Goal: Transaction & Acquisition: Obtain resource

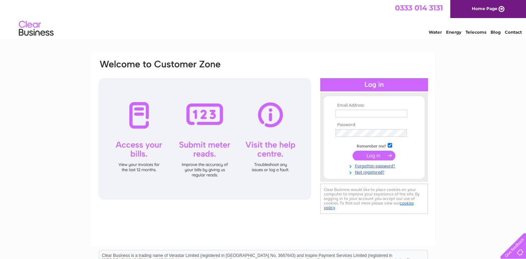
type input "[EMAIL_ADDRESS][DOMAIN_NAME]"
click at [383, 155] on input "submit" at bounding box center [373, 156] width 43 height 10
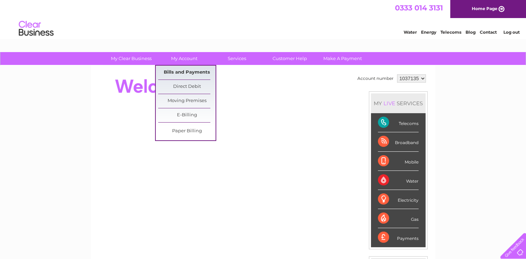
click at [186, 69] on link "Bills and Payments" at bounding box center [186, 73] width 57 height 14
click at [192, 113] on link "E-Billing" at bounding box center [186, 115] width 57 height 14
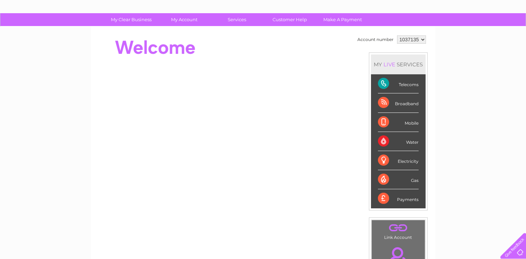
scroll to position [35, 0]
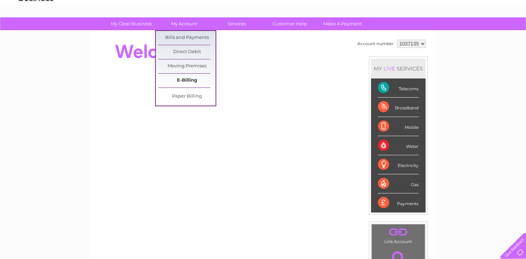
click at [186, 81] on link "E-Billing" at bounding box center [186, 81] width 57 height 14
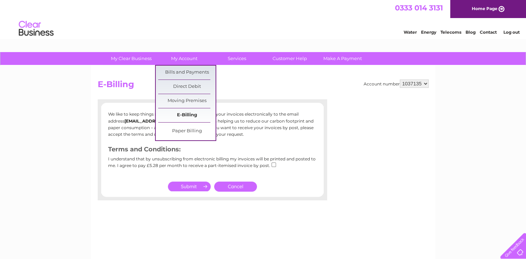
click at [192, 116] on link "E-Billing" at bounding box center [186, 115] width 57 height 14
click at [189, 72] on link "Bills and Payments" at bounding box center [186, 73] width 57 height 14
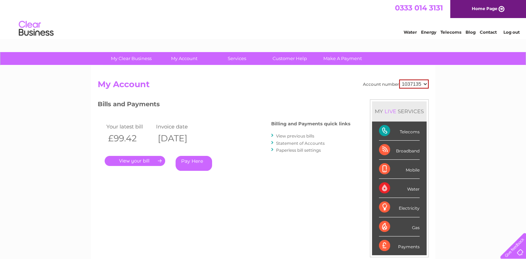
click at [149, 162] on link "." at bounding box center [135, 161] width 60 height 10
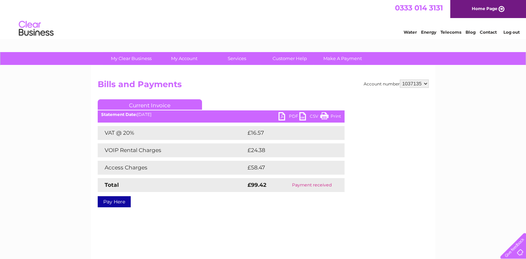
click at [291, 118] on link "PDF" at bounding box center [288, 117] width 21 height 10
click at [502, 8] on link "Home Page" at bounding box center [488, 9] width 76 height 18
